Goal: Ask a question

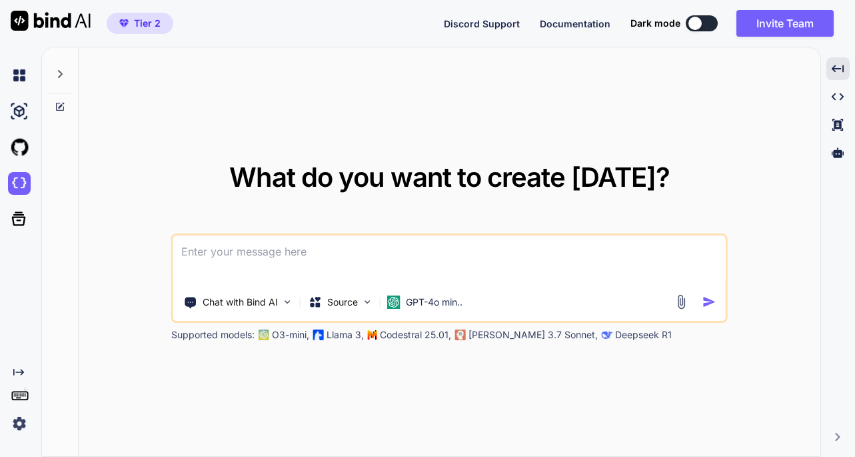
click at [233, 255] on textarea at bounding box center [449, 259] width 553 height 49
type textarea "d"
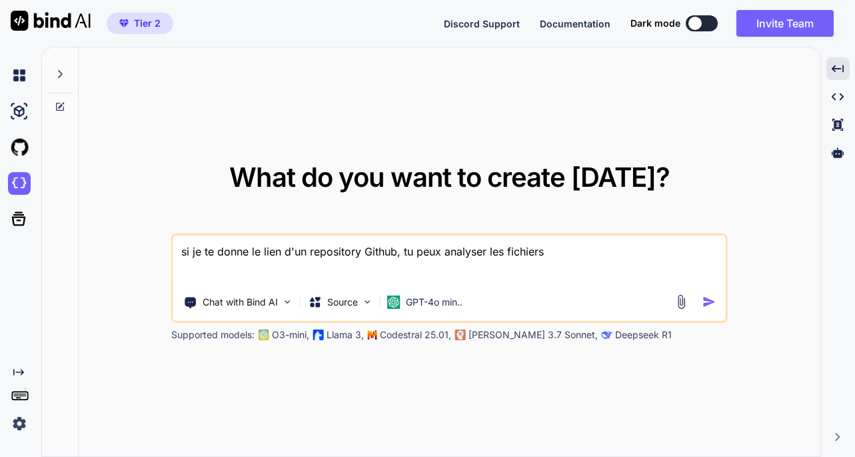
type textarea "si je te donne le lien d'un repository Github, tu peux analyser les fichiers ?"
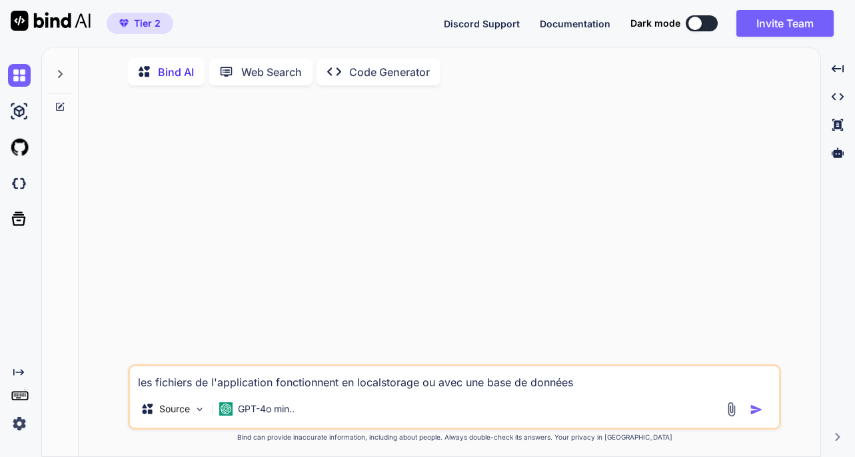
click at [277, 387] on textarea "les fichiers de l'application fonctionnent en localstorage ou avec une base de …" at bounding box center [454, 378] width 649 height 24
click at [579, 389] on textarea "les fichiers de l'application fonctionnent en localstorage ou avec une base de …" at bounding box center [454, 378] width 649 height 24
click at [18, 79] on img at bounding box center [19, 75] width 23 height 23
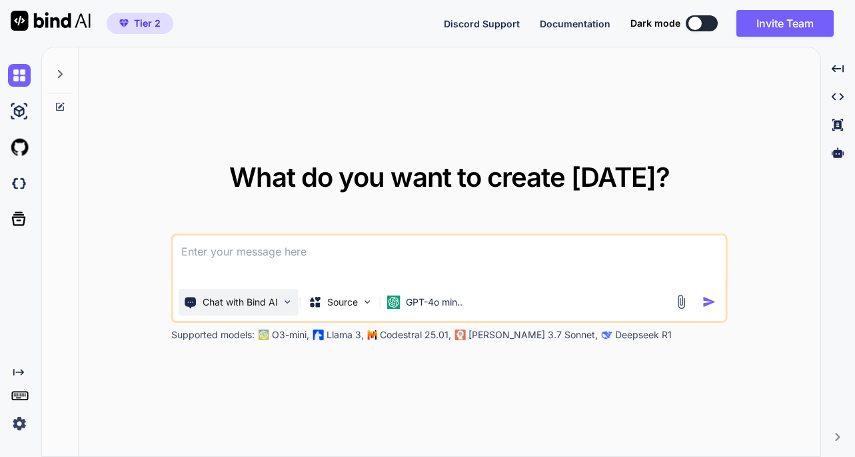
click at [245, 305] on p "Chat with Bind AI" at bounding box center [240, 301] width 75 height 13
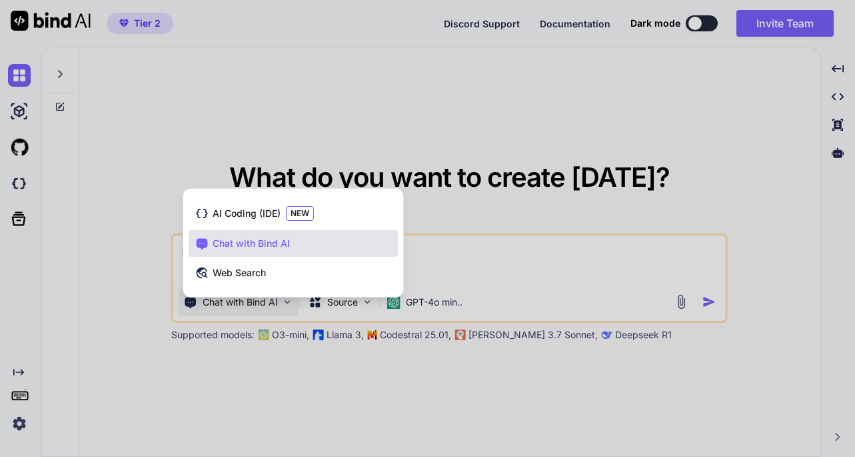
click at [266, 244] on span "Chat with Bind AI" at bounding box center [251, 243] width 77 height 13
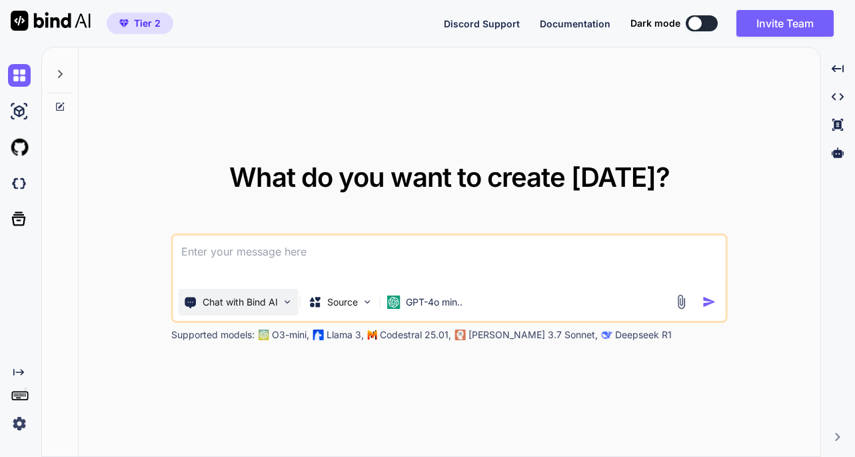
click at [285, 298] on img at bounding box center [287, 301] width 11 height 11
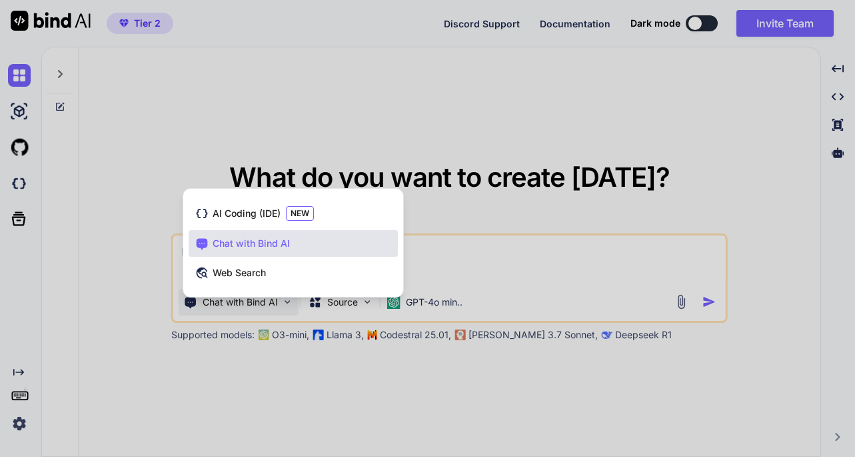
click at [259, 241] on span "Chat with Bind AI" at bounding box center [251, 243] width 77 height 13
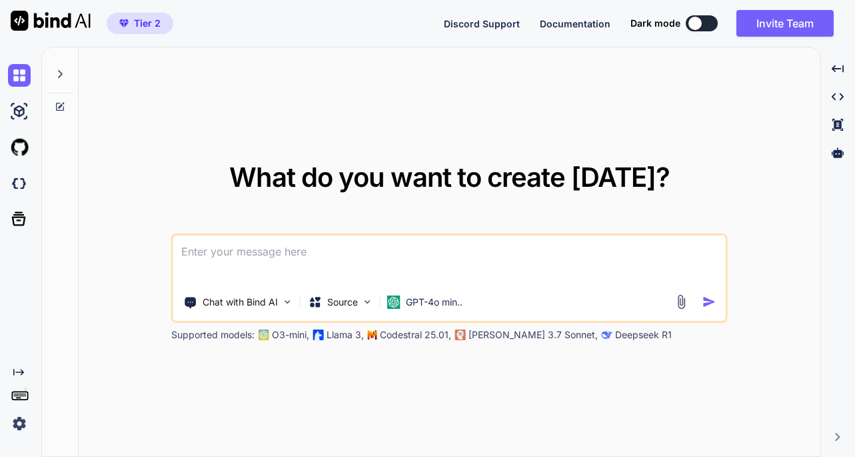
click at [242, 255] on textarea at bounding box center [449, 259] width 553 height 49
type textarea "x"
type textarea "s"
type textarea "x"
type textarea "si"
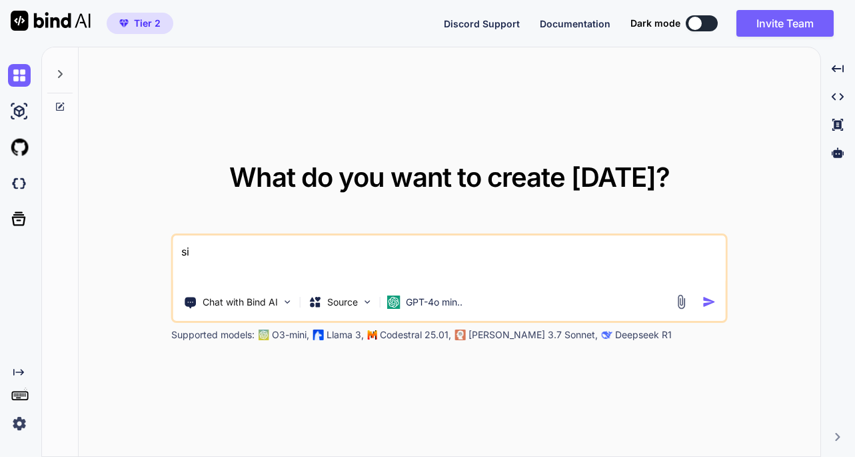
type textarea "x"
type textarea "si"
type textarea "x"
type textarea "si j"
type textarea "x"
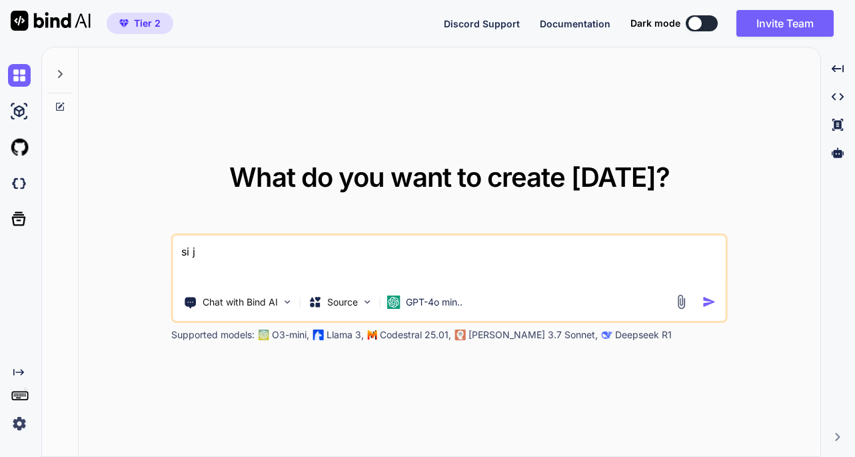
type textarea "si je"
type textarea "x"
type textarea "si je"
type textarea "x"
type textarea "si je t"
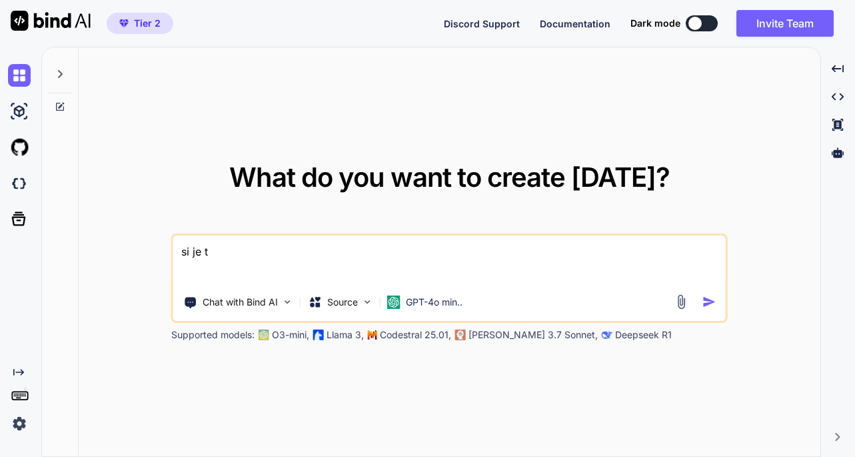
type textarea "x"
type textarea "si je te"
type textarea "x"
type textarea "si je te"
type textarea "x"
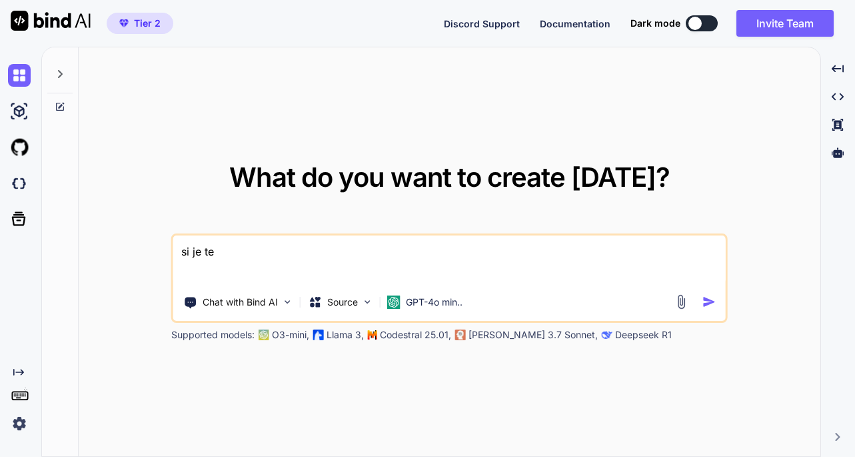
type textarea "si je te d"
type textarea "x"
type textarea "si je te do"
type textarea "x"
type textarea "si je te don"
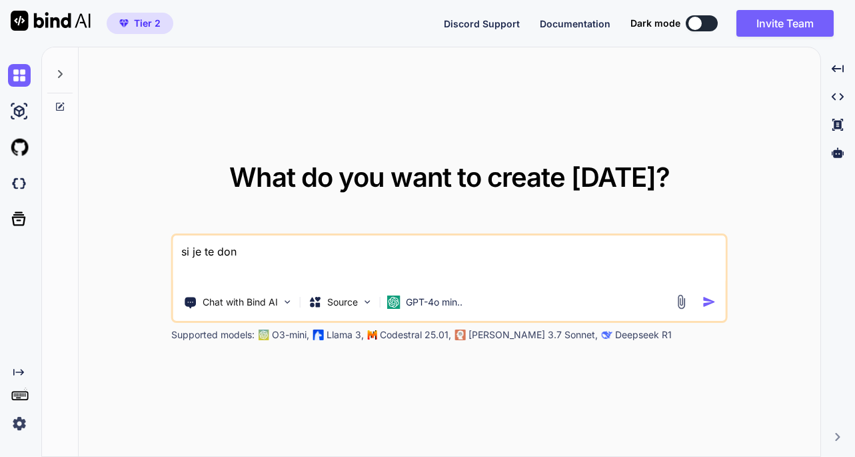
type textarea "x"
type textarea "si je te donn"
type textarea "x"
type textarea "si je te donne"
type textarea "x"
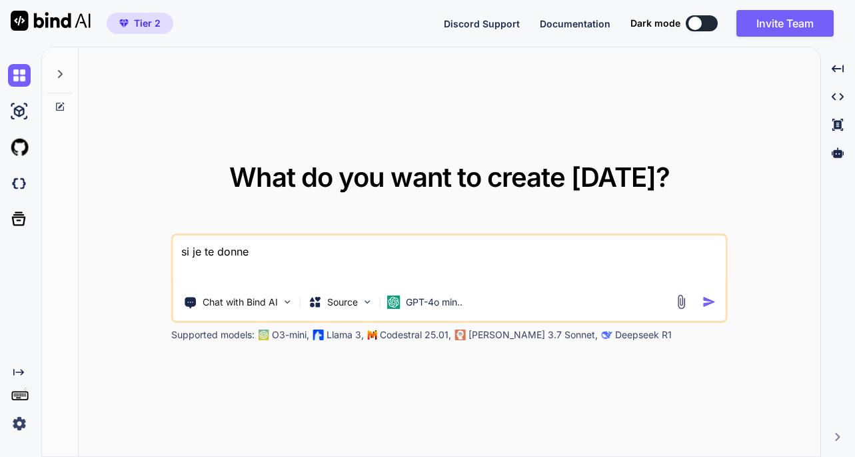
type textarea "si je te donne"
type textarea "x"
type textarea "si je te donne u"
type textarea "x"
type textarea "si je te donne un"
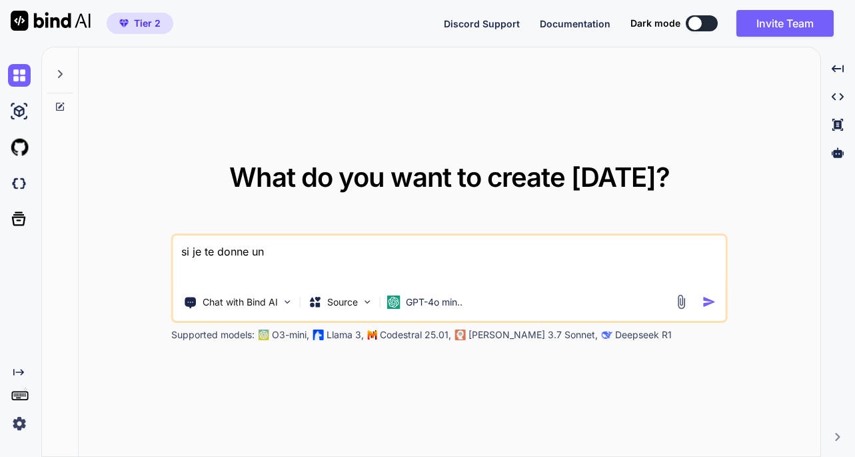
type textarea "x"
type textarea "si je te donne un"
type textarea "x"
type textarea "si je te donne un l"
type textarea "x"
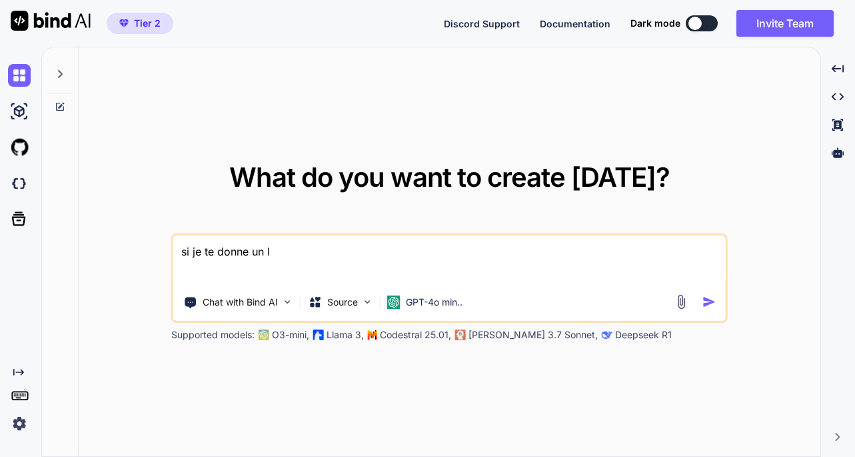
type textarea "si je te donne un li"
type textarea "x"
type textarea "si je te donne un lie"
type textarea "x"
type textarea "si je te donne un lien"
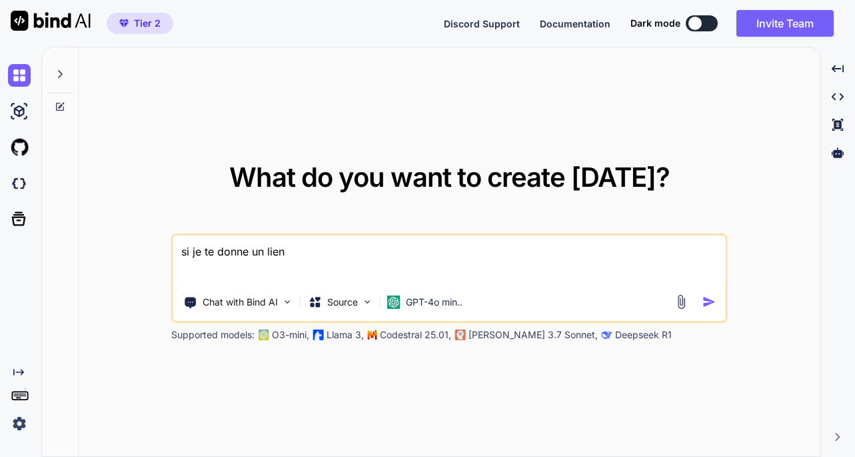
type textarea "x"
type textarea "si je te donne un lien"
type textarea "x"
type textarea "si je te donne un lien v"
type textarea "x"
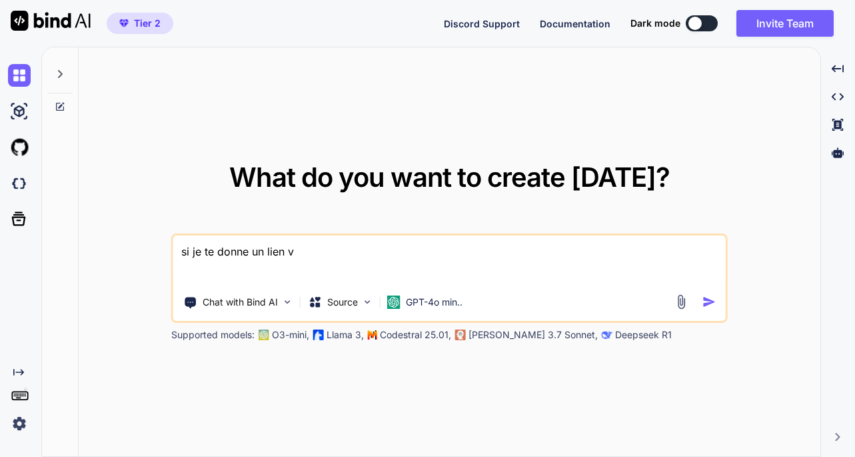
type textarea "si je te donne un lien ve"
type textarea "x"
type textarea "si je te donne un lien ver"
type textarea "x"
type textarea "si je te donne un lien vers"
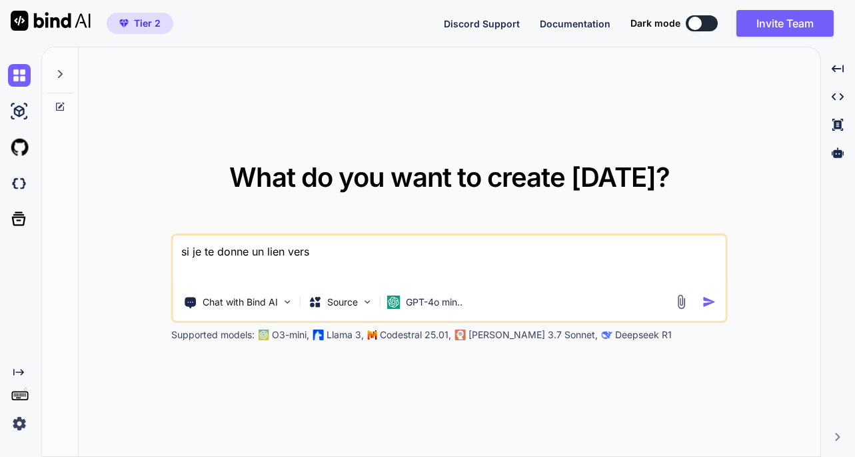
type textarea "x"
type textarea "si je te donne un lien vers"
type textarea "x"
type textarea "si je te donne un lien vers u"
type textarea "x"
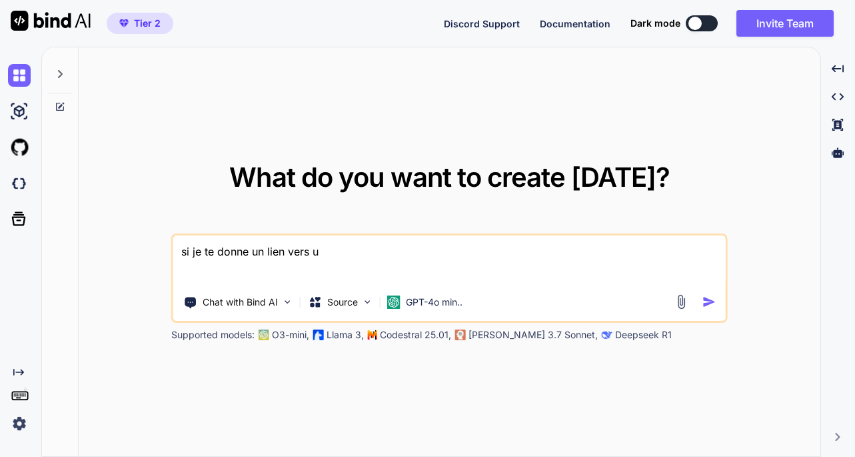
type textarea "si je te donne un lien vers un"
type textarea "x"
type textarea "si je te donne un lien vers un"
type textarea "x"
type textarea "si je te donne un lien vers un r"
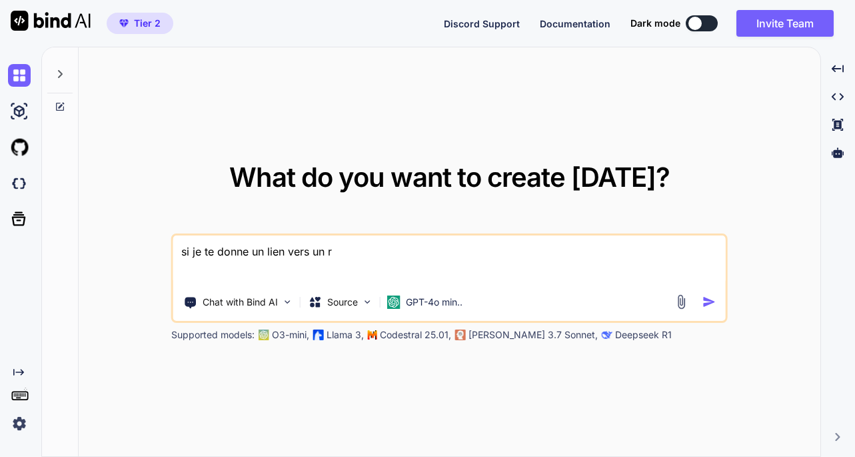
type textarea "x"
type textarea "si je te donne un lien vers un re"
type textarea "x"
type textarea "si je te donne un lien vers un rep"
type textarea "x"
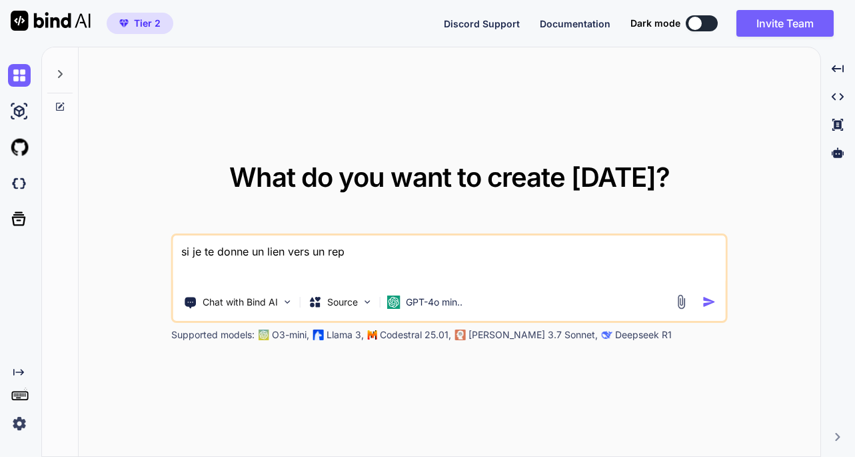
type textarea "si je te donne un lien vers un repo"
type textarea "x"
type textarea "si je te donne un lien vers un repos"
type textarea "x"
type textarea "si je te donne un lien vers un reposi"
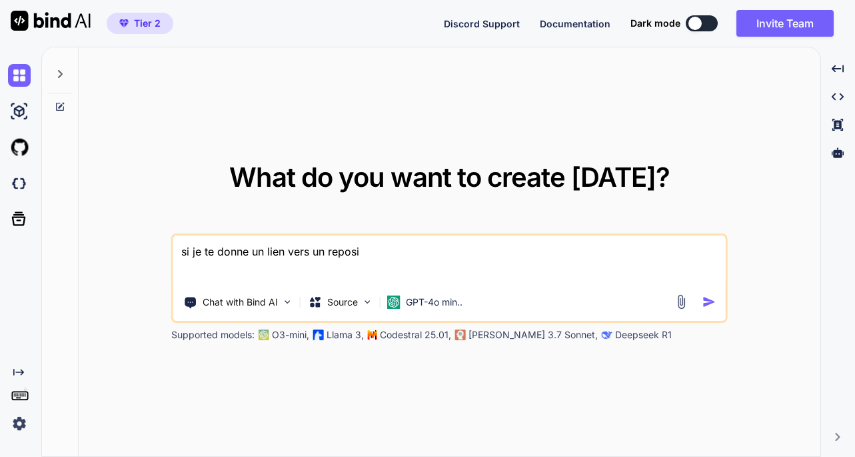
type textarea "x"
type textarea "si je te donne un lien vers un repos"
type textarea "x"
type textarea "si je te donne un lien vers un reposi"
type textarea "x"
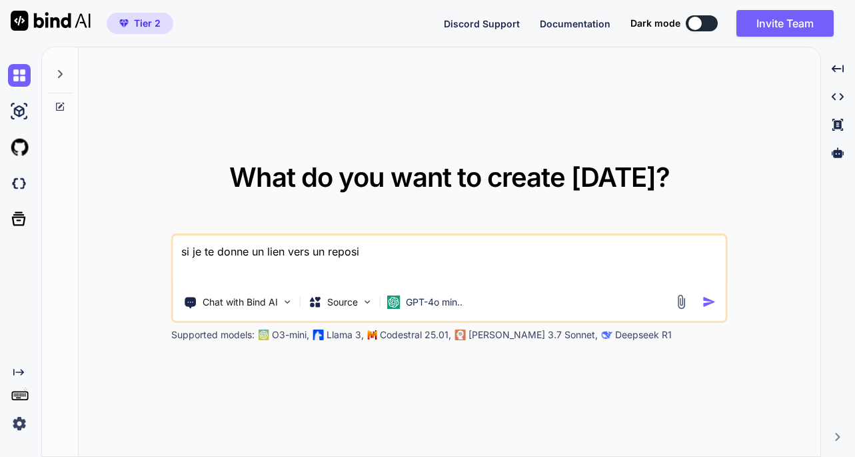
type textarea "si je te donne un lien vers un reposit"
type textarea "x"
type textarea "si je te donne un lien vers un reposito"
type textarea "x"
type textarea "si je te donne un lien vers un repositor"
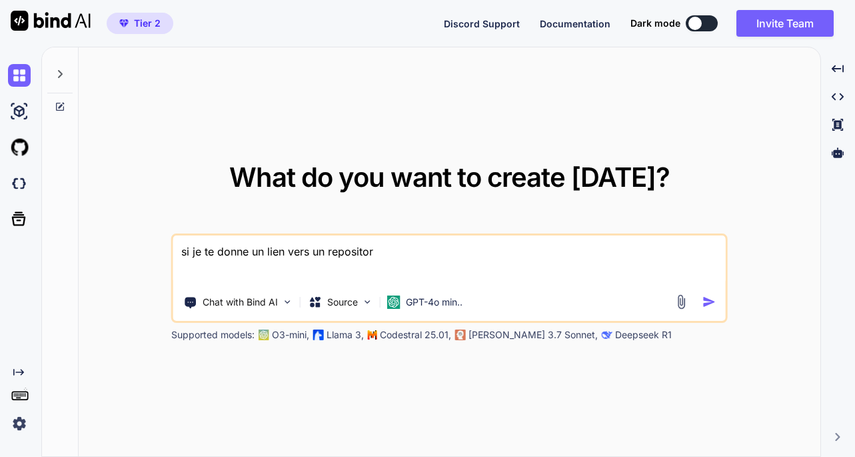
type textarea "x"
type textarea "si je te donne un lien vers un repository"
type textarea "x"
type textarea "si je te donne un lien vers un repository"
type textarea "x"
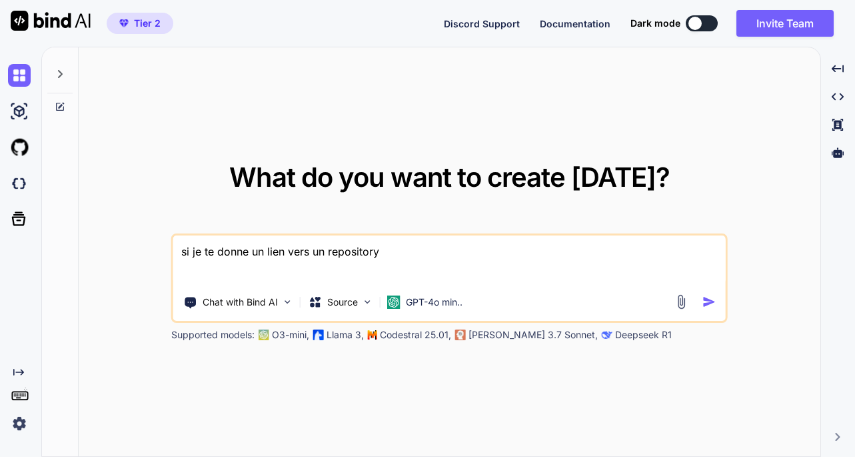
type textarea "si je te donne un lien vers un repository G"
type textarea "x"
type textarea "si je te donne un lien vers un repository Gi"
type textarea "x"
type textarea "si je te donne un lien vers un repository Git"
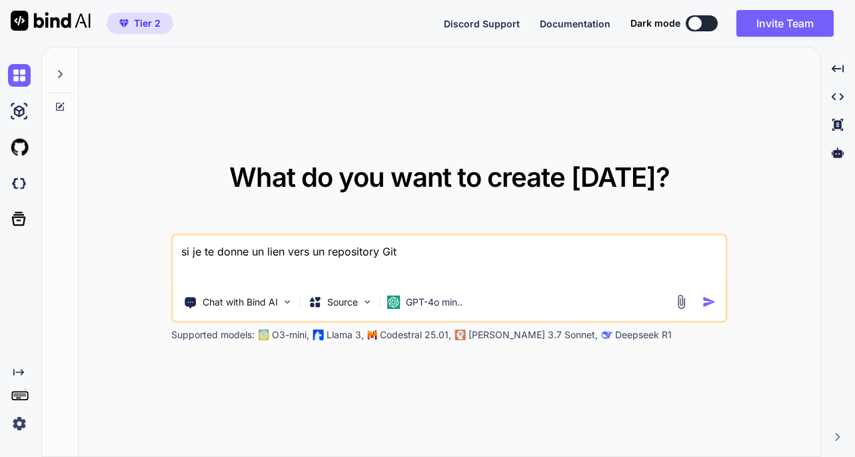
type textarea "x"
type textarea "si je te donne un lien vers un repository Gith"
type textarea "x"
type textarea "si je te donne un lien vers un repository [PERSON_NAME]"
type textarea "x"
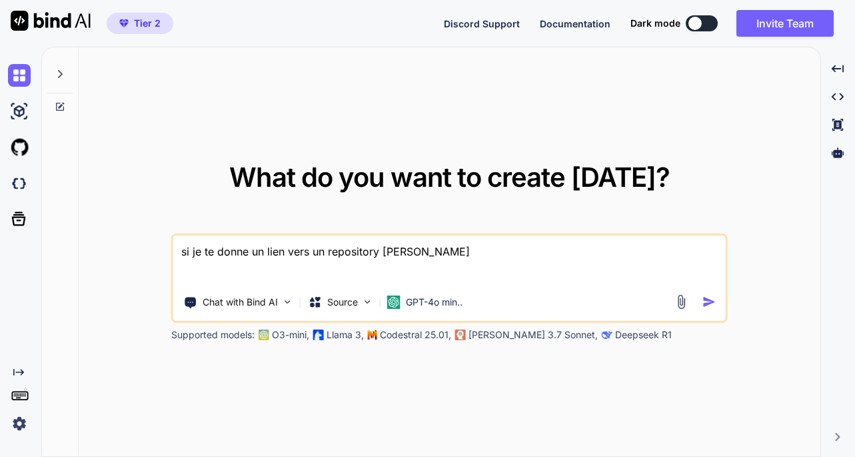
type textarea "si je te donne un lien vers un repository Gith"
type textarea "x"
type textarea "si je te donne un lien vers un repository Githu"
type textarea "x"
type textarea "si je te donne un lien vers un repository Github"
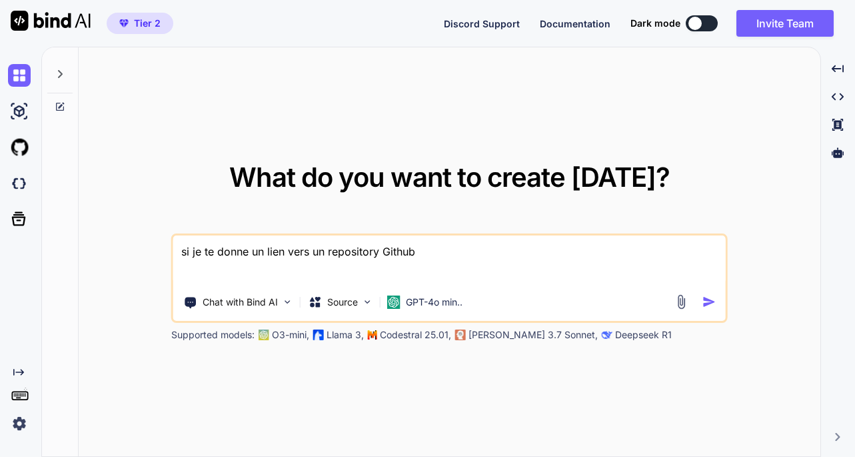
type textarea "x"
type textarea "si je te donne un lien vers un repository Github,"
type textarea "x"
type textarea "si je te donne un lien vers un repository Github,"
type textarea "x"
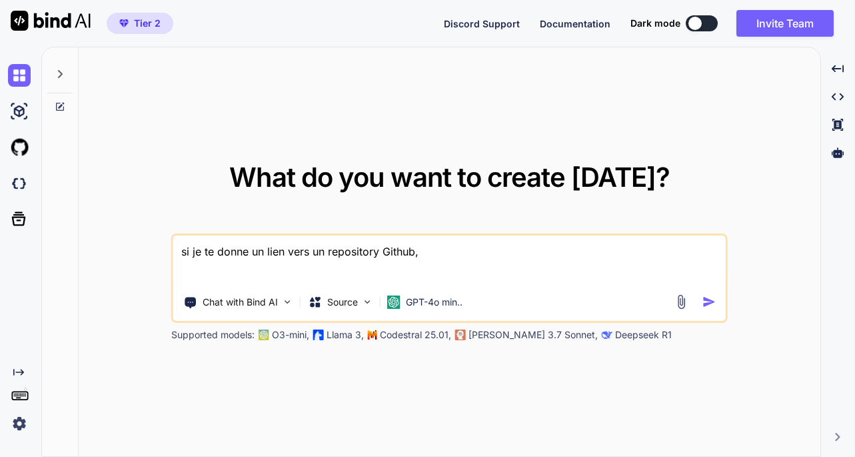
type textarea "si je te donne un lien vers un repository Github, t"
type textarea "x"
type textarea "si je te donne un lien vers un repository Github, tu"
type textarea "x"
type textarea "si je te donne un lien vers un repository Github, tu"
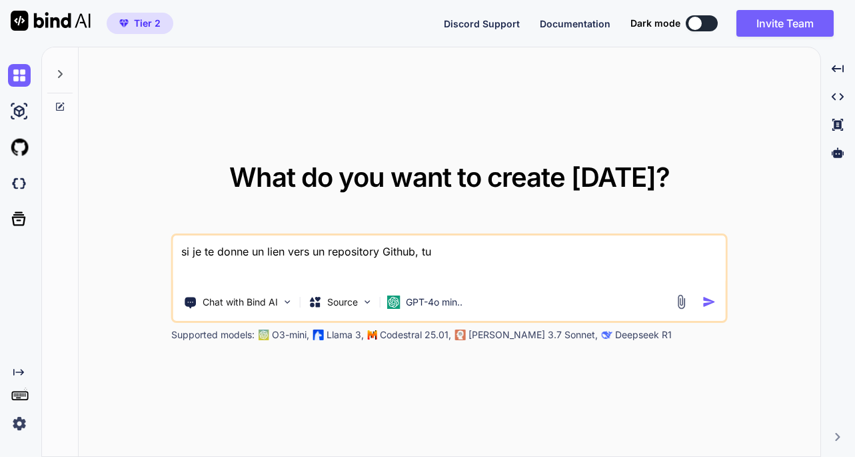
type textarea "x"
type textarea "si je te donne un lien vers un repository Github, tu p"
type textarea "x"
type textarea "si je te donne un lien vers un repository Github, tu pe"
type textarea "x"
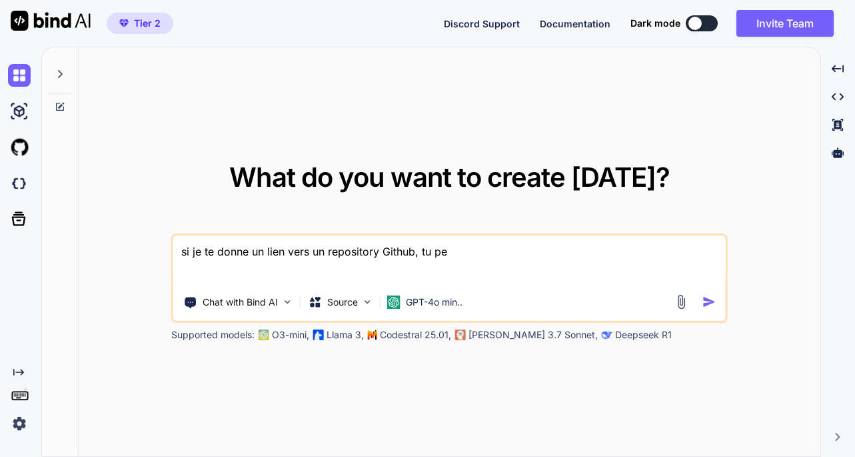
type textarea "si je te donne un lien vers un repository Github, tu peu"
type textarea "x"
type textarea "si je te donne un lien vers un repository Github, tu peux"
type textarea "x"
type textarea "si je te donne un lien vers un repository Github, tu peux"
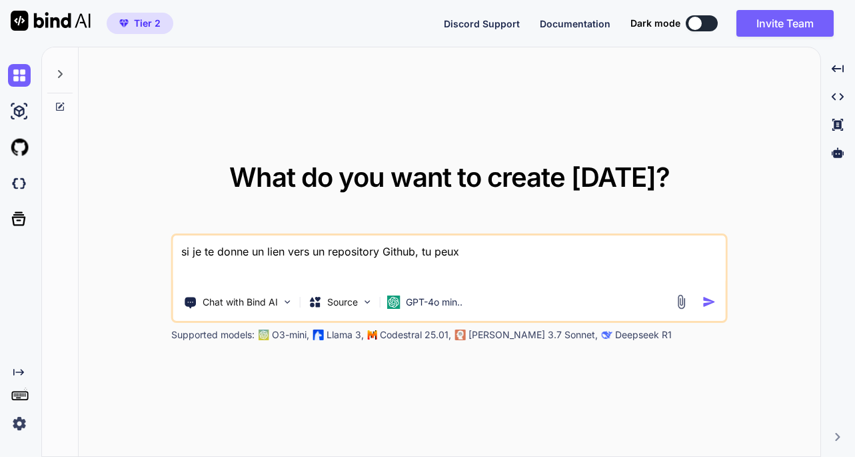
type textarea "x"
type textarea "si je te donne un lien vers un repository Github, tu peux a"
type textarea "x"
type textarea "si je te donne un lien vers un repository Github, tu peux an"
type textarea "x"
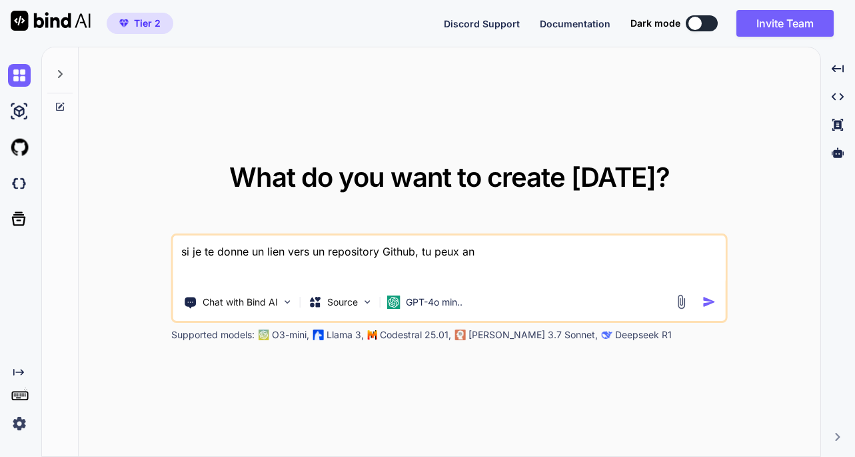
type textarea "si je te donne un lien vers un repository Github, tu peux ana"
type textarea "x"
type textarea "si je te donne un lien vers un repository Github, tu peux anal"
type textarea "x"
type textarea "si je te donne un lien vers un repository Github, tu peux analu"
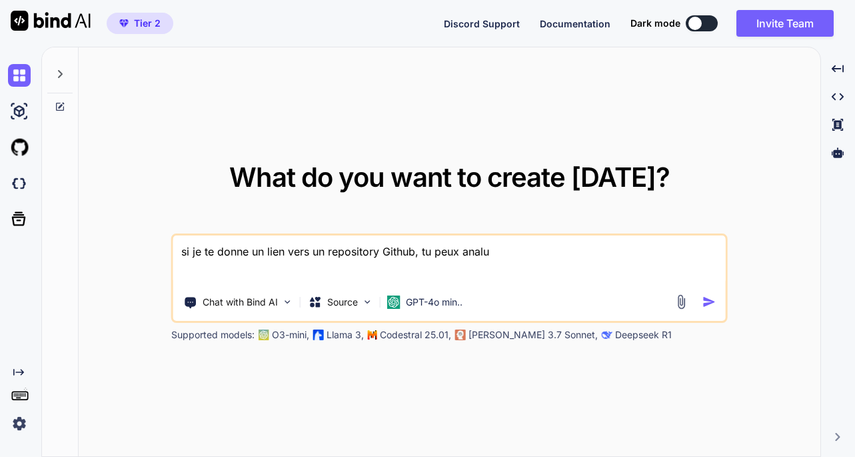
type textarea "x"
type textarea "si je te donne un lien vers un repository Github, tu peux analus"
type textarea "x"
type textarea "si je te donne un lien vers un repository Github, tu peux analuse"
type textarea "x"
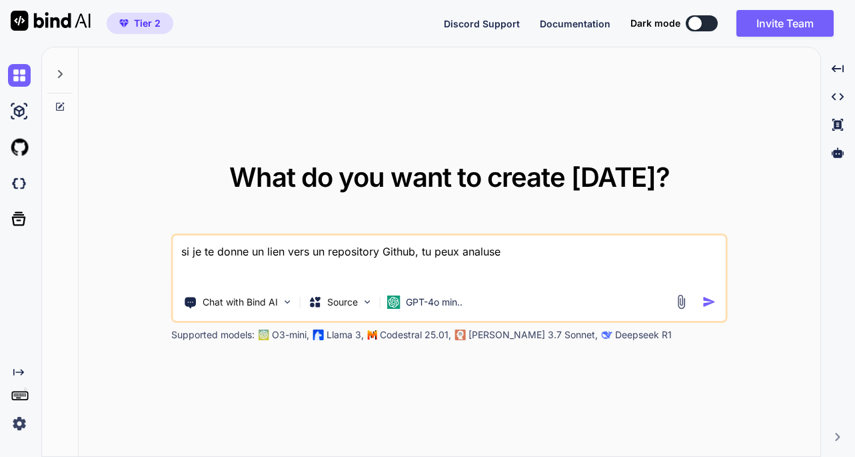
type textarea "si je te donne un lien vers un repository Github, tu peux analuser"
type textarea "x"
type textarea "si je te donne un lien vers un repository Github, tu peux analyser"
type textarea "x"
type textarea "si je te donne un lien vers un repository Github, tu peux analyser l"
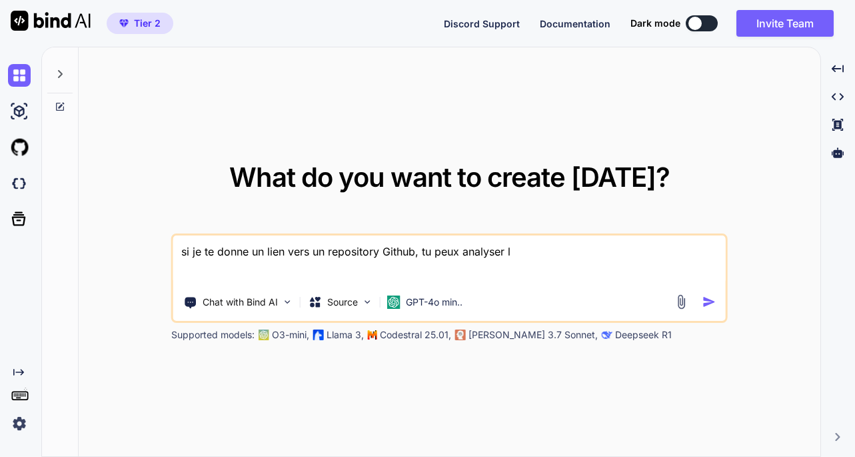
type textarea "x"
type textarea "si je te donne un lien vers un repository Github, tu peux analyser le"
type textarea "x"
type textarea "si je te donne un lien vers un repository Github, tu peux analyser les"
type textarea "x"
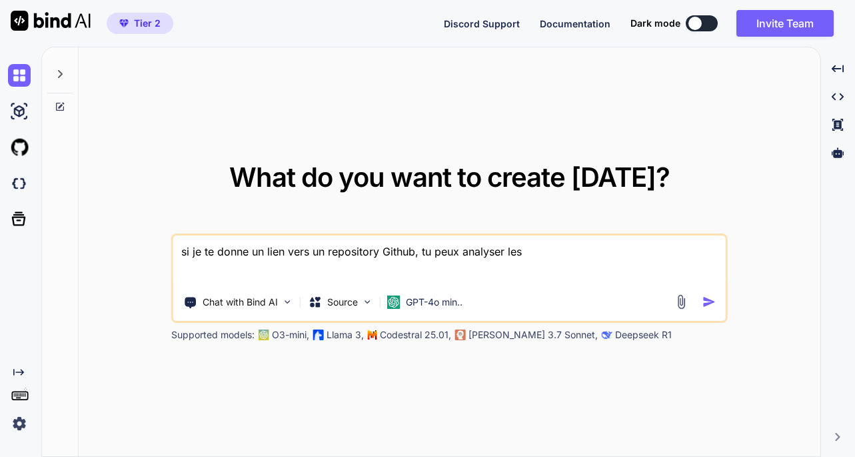
type textarea "si je te donne un lien vers un repository Github, tu peux analyser les"
type textarea "x"
type textarea "si je te donne un lien vers un repository Github, tu peux analyser les f"
type textarea "x"
type textarea "si je te donne un lien vers un repository Github, tu peux analyser les fi"
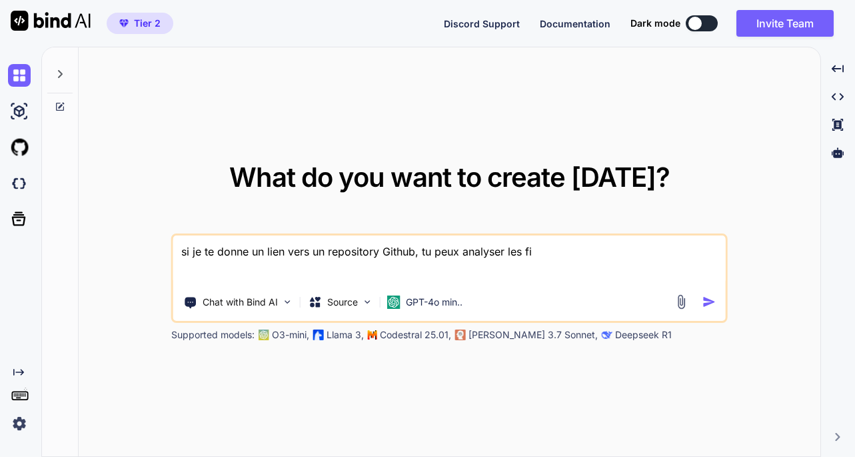
type textarea "x"
type textarea "si je te donne un lien vers un repository Github, tu peux analyser les fic"
type textarea "x"
type textarea "si je te donne un lien vers un repository Github, tu peux analyser les fich"
type textarea "x"
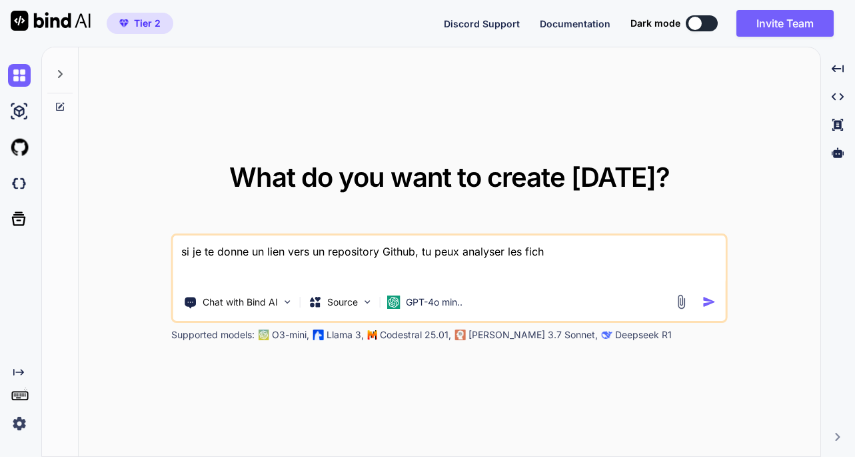
type textarea "si je te donne un lien vers un repository Github, tu peux analyser les fichi"
type textarea "x"
type textarea "si je te donne un lien vers un repository Github, tu peux analyser les fichie"
type textarea "x"
type textarea "si je te donne un lien vers un repository Github, tu peux analyser les fichier"
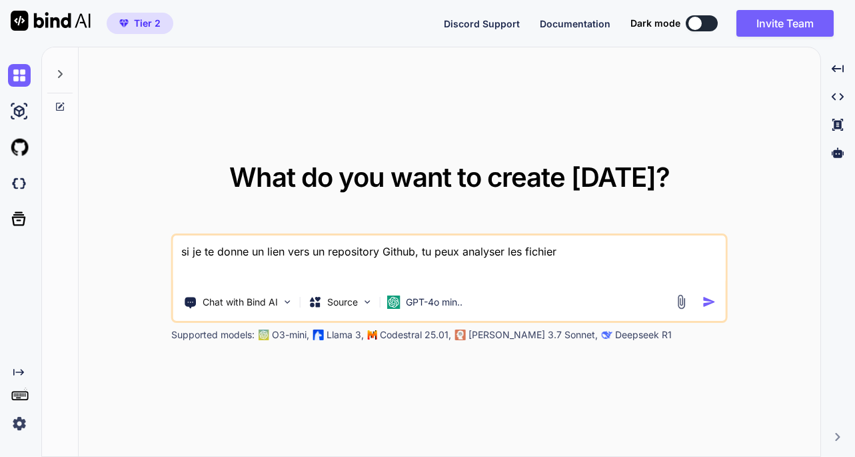
type textarea "x"
type textarea "si je te donne un lien vers un repository Github, tu peux analyser les fichiers"
click at [703, 303] on img "button" at bounding box center [710, 302] width 14 height 14
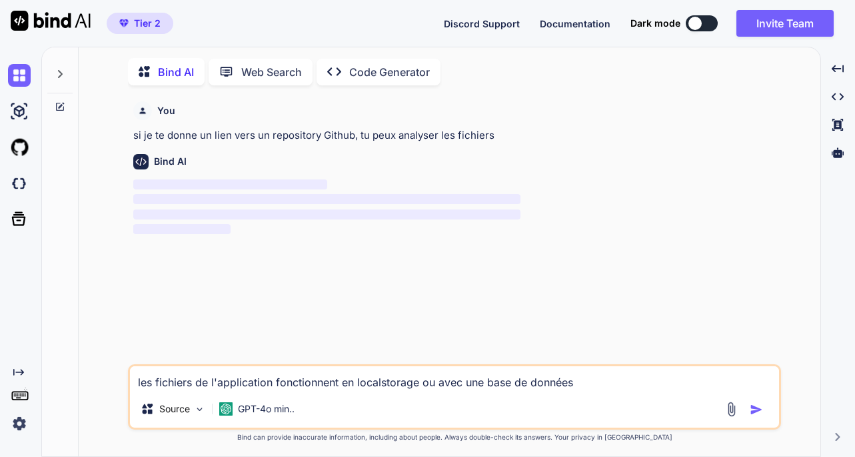
scroll to position [5, 0]
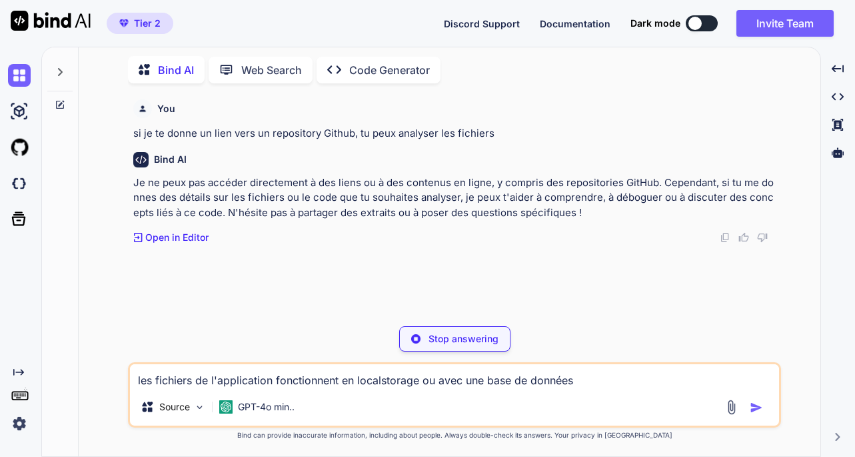
type textarea "x"
click at [172, 237] on p "Open in Editor" at bounding box center [176, 237] width 63 height 13
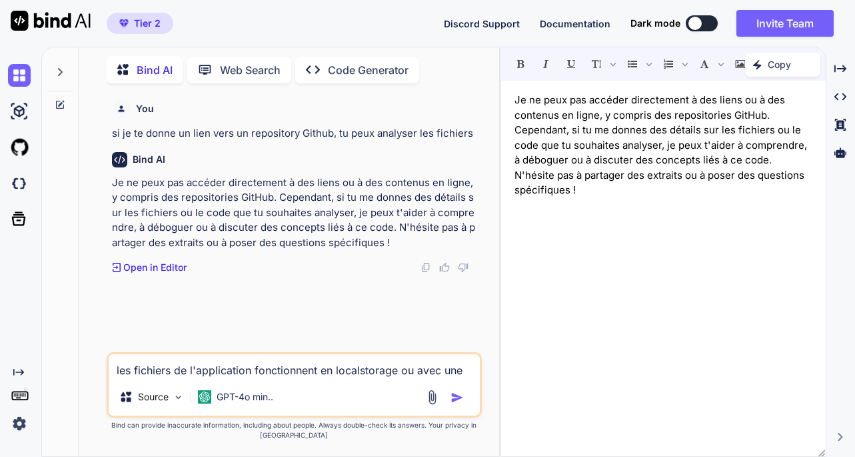
scroll to position [0, 0]
click at [842, 71] on icon "Created with Pixso." at bounding box center [841, 69] width 12 height 12
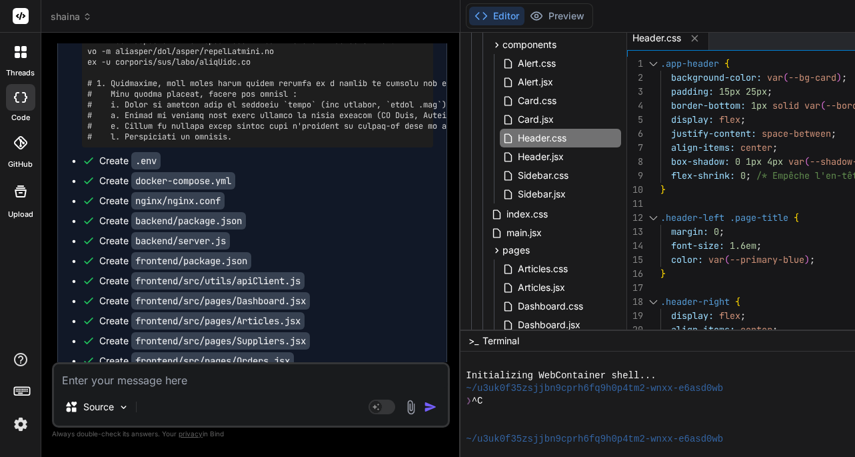
scroll to position [5203, 0]
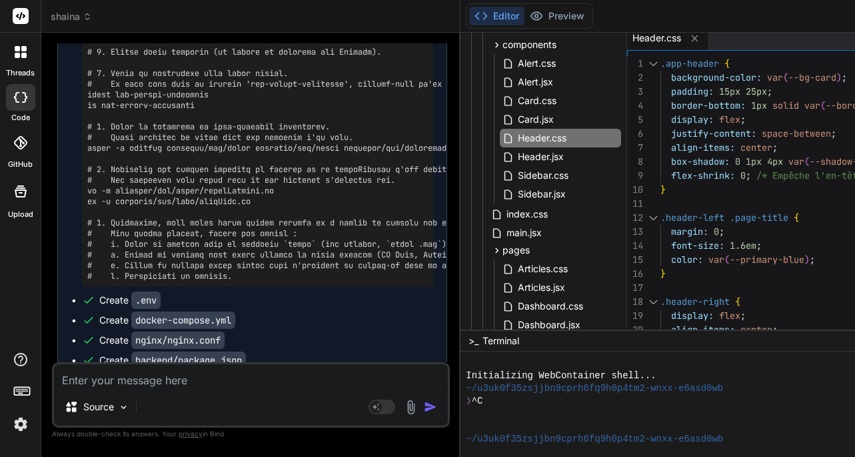
click at [21, 145] on icon at bounding box center [19, 142] width 13 height 13
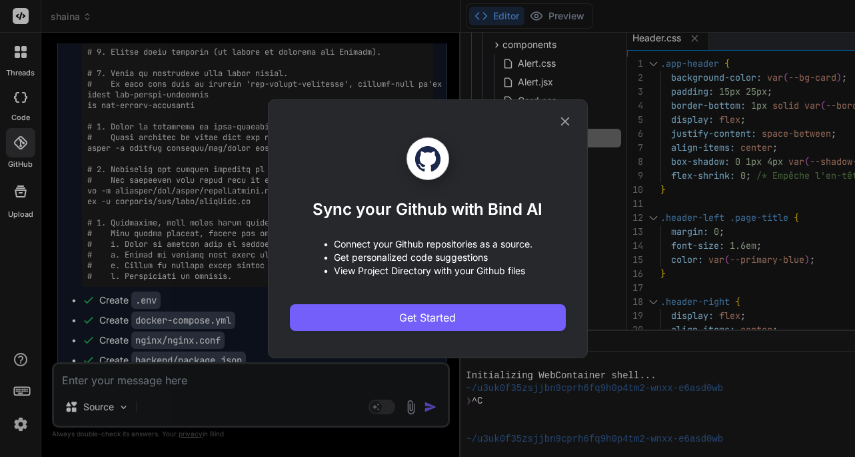
drag, startPoint x: 387, startPoint y: 109, endPoint x: 338, endPoint y: 70, distance: 63.1
click at [335, 65] on div "Sync your Github with Bind AI • Connect your Github repositories as a source. •…" at bounding box center [427, 228] width 855 height 457
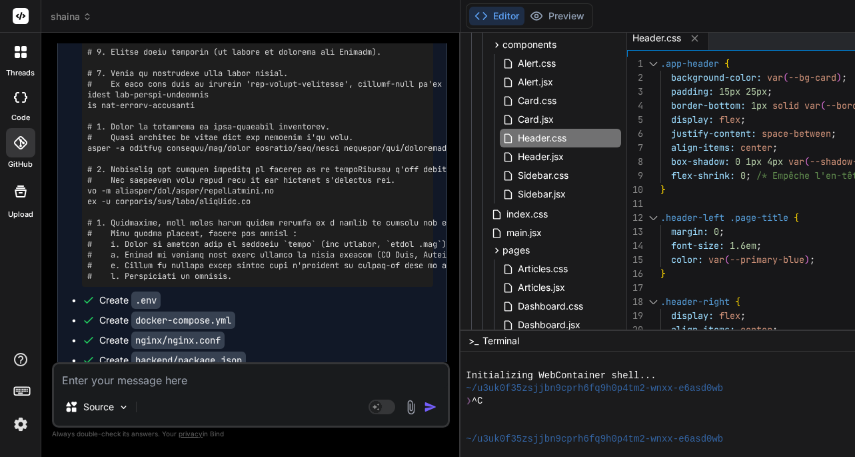
click at [20, 145] on icon at bounding box center [19, 142] width 13 height 13
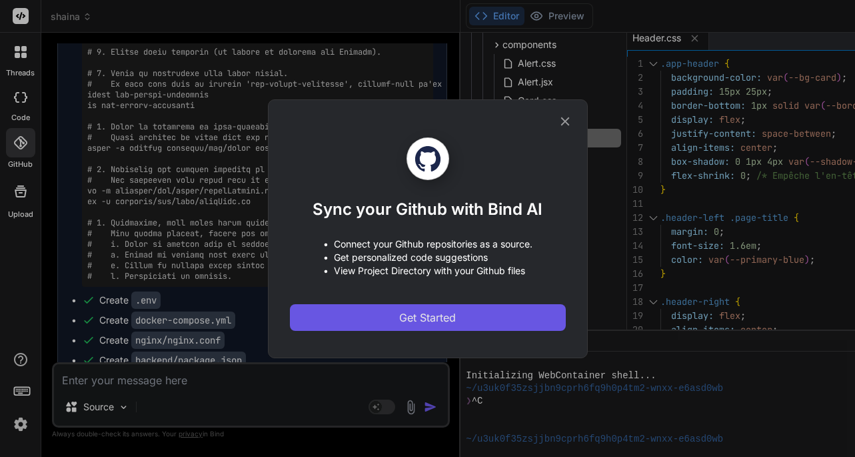
click at [403, 317] on span "Get Started" at bounding box center [427, 317] width 57 height 16
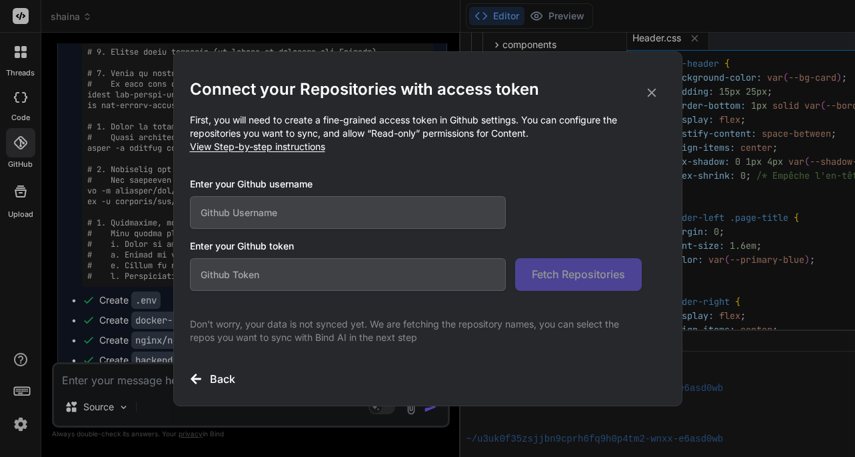
drag, startPoint x: 192, startPoint y: 87, endPoint x: 543, endPoint y: 134, distance: 353.8
click at [543, 134] on div "Connect your Repositories with access token First, you will need to create a fi…" at bounding box center [428, 233] width 476 height 308
copy div "Connect your Repositories with access token First, you will need to create a fi…"
